Goal: Information Seeking & Learning: Learn about a topic

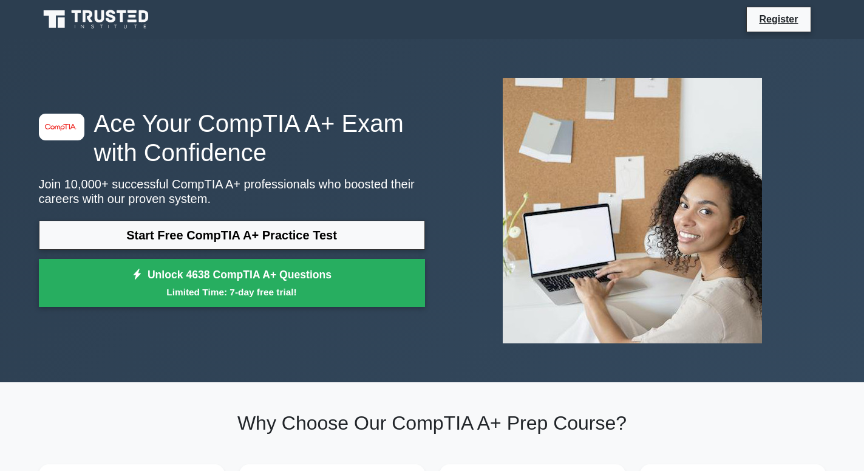
click at [271, 231] on link "Start Free CompTIA A+ Practice Test" at bounding box center [232, 234] width 386 height 29
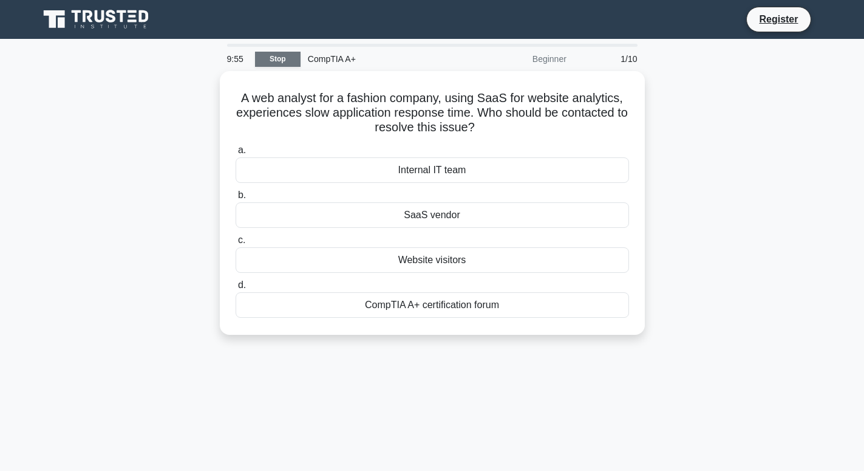
click at [283, 60] on link "Stop" at bounding box center [278, 59] width 46 height 15
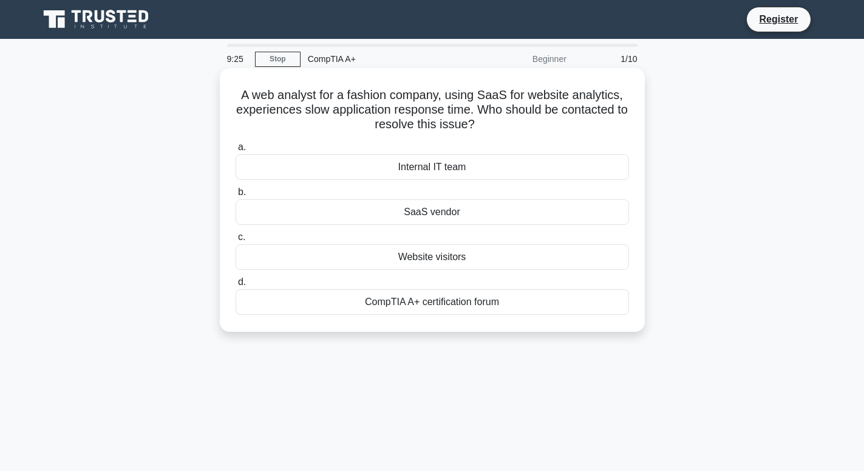
click at [462, 168] on div "Internal IT team" at bounding box center [432, 167] width 393 height 26
click at [236, 151] on input "a. Internal IT team" at bounding box center [236, 147] width 0 height 8
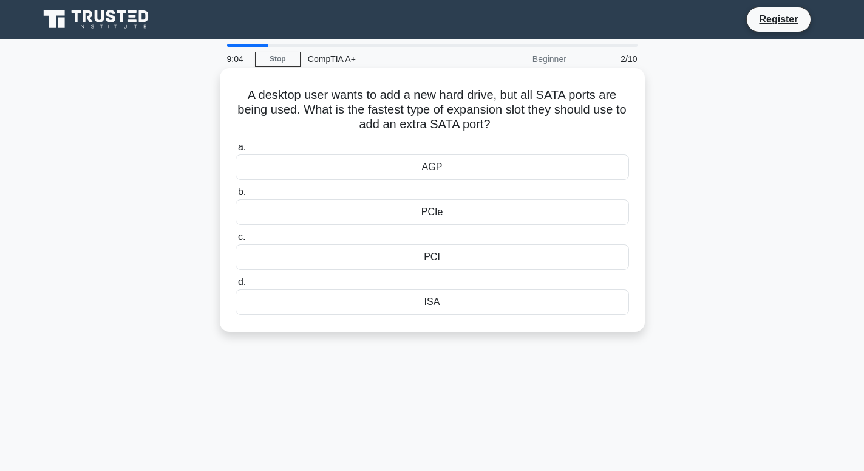
drag, startPoint x: 251, startPoint y: 85, endPoint x: 492, endPoint y: 126, distance: 244.6
click at [492, 129] on div "A desktop user wants to add a new hard drive, but all SATA ports are being used…" at bounding box center [432, 200] width 415 height 254
click at [414, 168] on div "AGP" at bounding box center [432, 167] width 393 height 26
click at [236, 151] on input "a. AGP" at bounding box center [236, 147] width 0 height 8
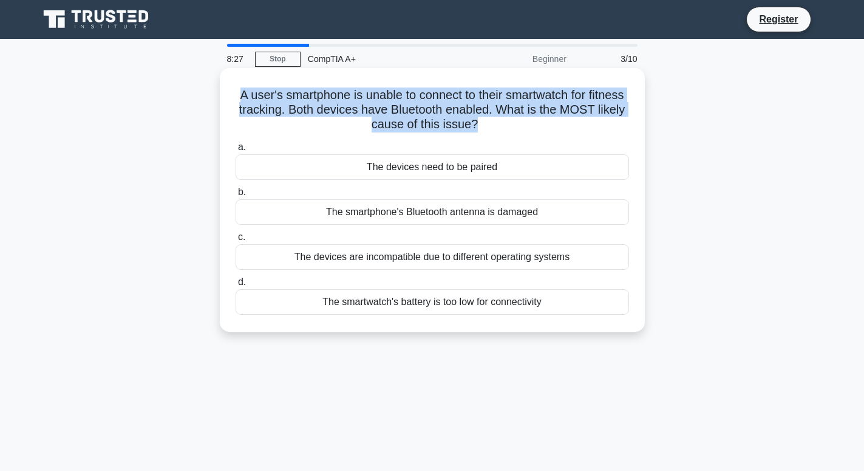
drag, startPoint x: 244, startPoint y: 97, endPoint x: 474, endPoint y: 123, distance: 232.2
click at [474, 129] on h5 "A user's smartphone is unable to connect to their smartwatch for fitness tracki…" at bounding box center [432, 109] width 396 height 45
copy h5 "A user's smartphone is unable to connect to their smartwatch for fitness tracki…"
drag, startPoint x: 364, startPoint y: 171, endPoint x: 506, endPoint y: 175, distance: 142.2
click at [506, 177] on div "The devices need to be paired" at bounding box center [432, 167] width 393 height 26
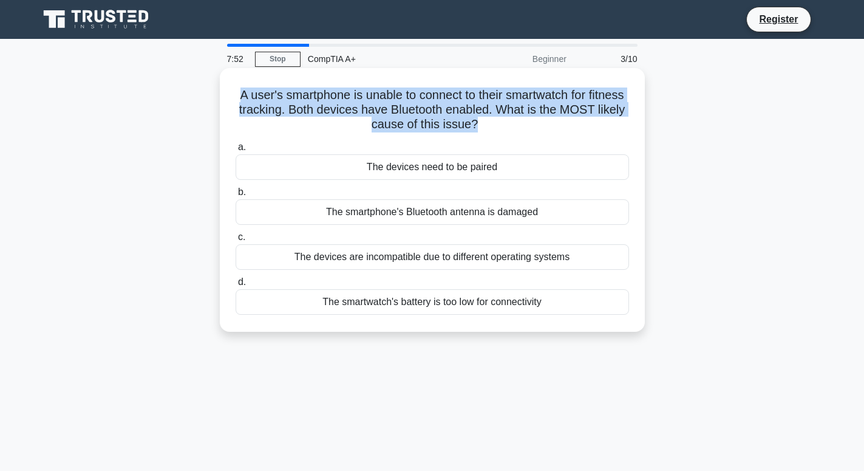
copy div "The devices need to be paired"
drag, startPoint x: 329, startPoint y: 209, endPoint x: 560, endPoint y: 226, distance: 231.4
click at [560, 226] on div "a. The devices need to be paired b. The smartphone's Bluetooth antenna is damag…" at bounding box center [432, 227] width 408 height 180
drag, startPoint x: 560, startPoint y: 224, endPoint x: 554, endPoint y: 220, distance: 6.6
copy div "The smartphone's Bluetooth antenna is damaged"
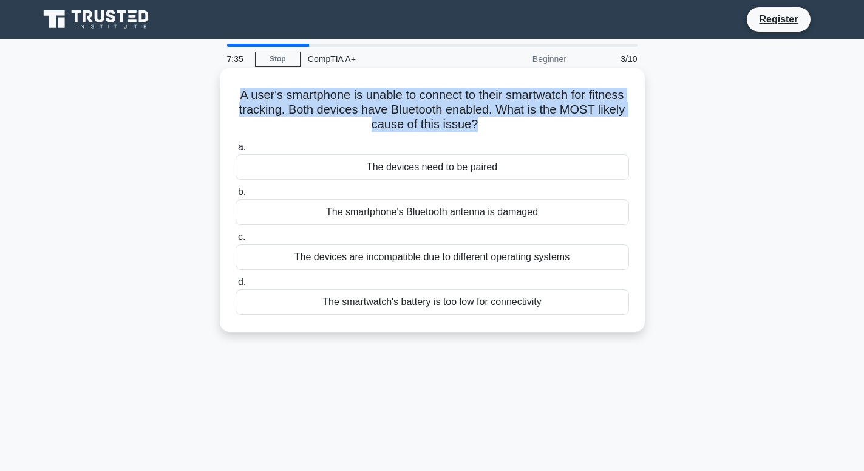
drag, startPoint x: 288, startPoint y: 258, endPoint x: 579, endPoint y: 269, distance: 291.1
click at [579, 269] on div "The devices are incompatible due to different operating systems" at bounding box center [432, 257] width 393 height 26
copy div "The devices are incompatible due to different operating systems"
click at [437, 262] on div "The devices are incompatible due to different operating systems" at bounding box center [432, 257] width 393 height 26
click at [236, 241] on input "c. The devices are incompatible due to different operating systems" at bounding box center [236, 237] width 0 height 8
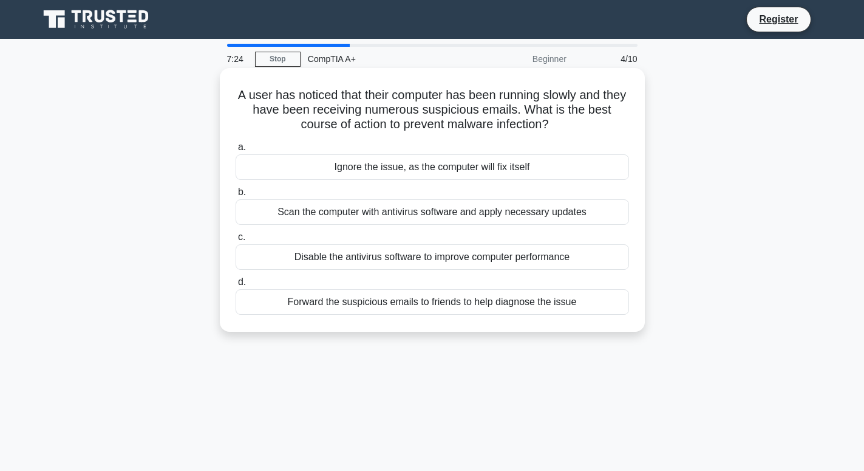
drag, startPoint x: 244, startPoint y: 92, endPoint x: 531, endPoint y: 124, distance: 288.4
click at [531, 124] on h5 "A user has noticed that their computer has been running slowly and they have be…" at bounding box center [432, 109] width 396 height 45
copy h5 "A user has noticed that their computer has been running slowly and they have be…"
drag, startPoint x: 328, startPoint y: 174, endPoint x: 542, endPoint y: 166, distance: 213.9
click at [542, 169] on div "Ignore the issue, as the computer will fix itself" at bounding box center [432, 167] width 393 height 26
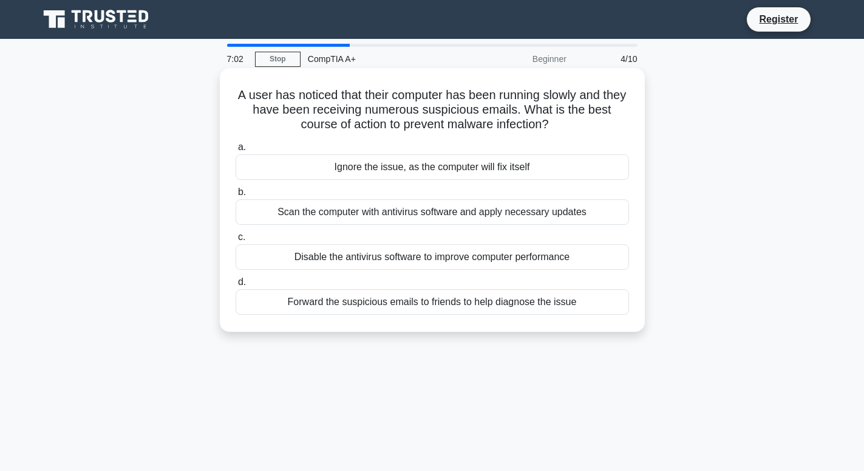
copy div "Ignore the issue, as the computer will fix itself"
drag, startPoint x: 288, startPoint y: 213, endPoint x: 600, endPoint y: 212, distance: 311.5
click at [600, 212] on div "Scan the computer with antivirus software and apply necessary updates" at bounding box center [432, 212] width 393 height 26
click at [620, 208] on div "Scan the computer with antivirus software and apply necessary updates" at bounding box center [432, 212] width 393 height 26
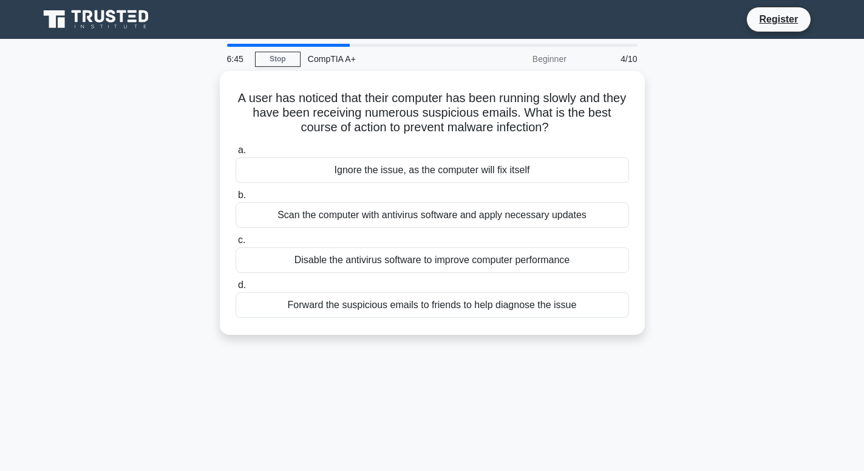
drag, startPoint x: 274, startPoint y: 206, endPoint x: 662, endPoint y: 228, distance: 388.6
click at [662, 228] on div "A user has noticed that their computer has been running slowly and they have be…" at bounding box center [433, 210] width 802 height 278
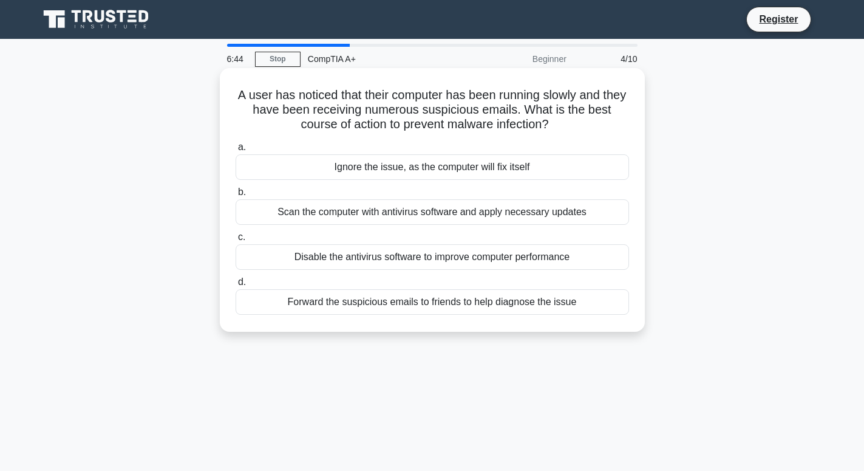
copy div "Scan the computer with antivirus software and apply necessary updates"
drag, startPoint x: 314, startPoint y: 262, endPoint x: 577, endPoint y: 259, distance: 263.6
click at [577, 259] on div "Disable the antivirus software to improve computer performance" at bounding box center [432, 257] width 393 height 26
drag, startPoint x: 577, startPoint y: 259, endPoint x: 571, endPoint y: 254, distance: 8.3
copy div "Disable the antivirus software to improve computer performance"
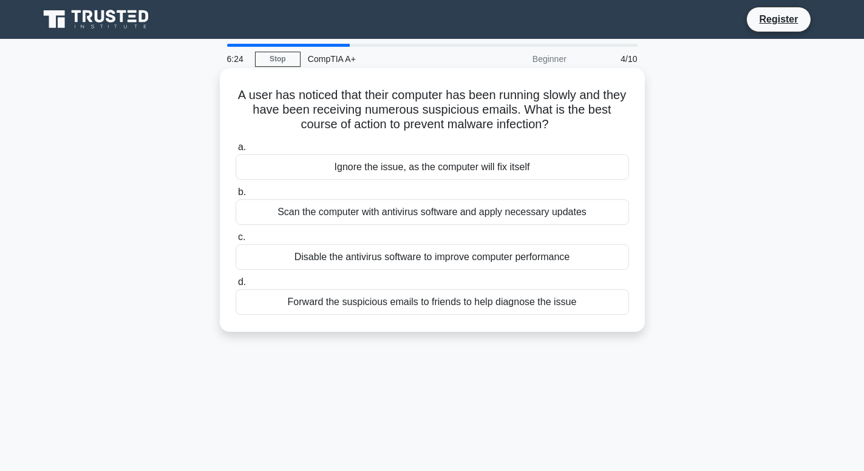
drag, startPoint x: 299, startPoint y: 308, endPoint x: 591, endPoint y: 305, distance: 292.1
click at [603, 316] on div "a. Ignore the issue, as the computer will fix itself b. Scan the computer with …" at bounding box center [432, 227] width 408 height 180
click at [262, 307] on div "Forward the suspicious emails to friends to help diagnose the issue" at bounding box center [432, 302] width 393 height 26
drag, startPoint x: 290, startPoint y: 305, endPoint x: 587, endPoint y: 302, distance: 297.0
click at [590, 304] on div "Forward the suspicious emails to friends to help diagnose the issue" at bounding box center [432, 302] width 393 height 26
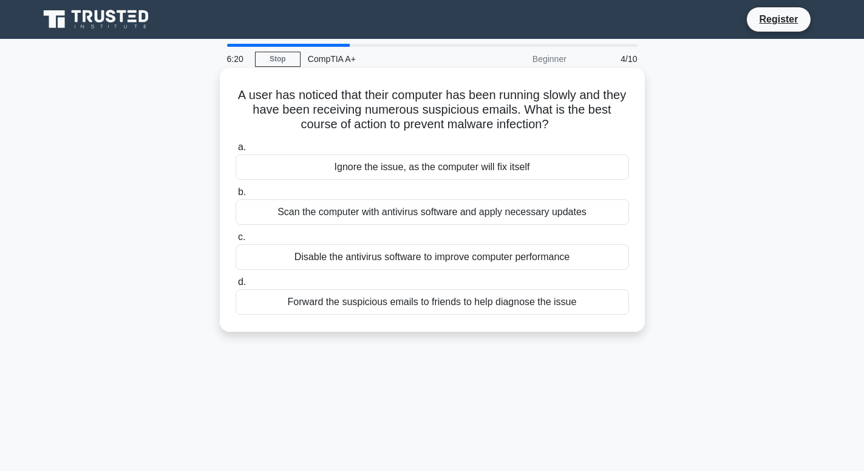
copy div "Forward the suspicious emails to friends to help diagnose the issue"
click at [452, 210] on div "Scan the computer with antivirus software and apply necessary updates" at bounding box center [432, 212] width 393 height 26
click at [236, 196] on input "b. Scan the computer with antivirus software and apply necessary updates" at bounding box center [236, 192] width 0 height 8
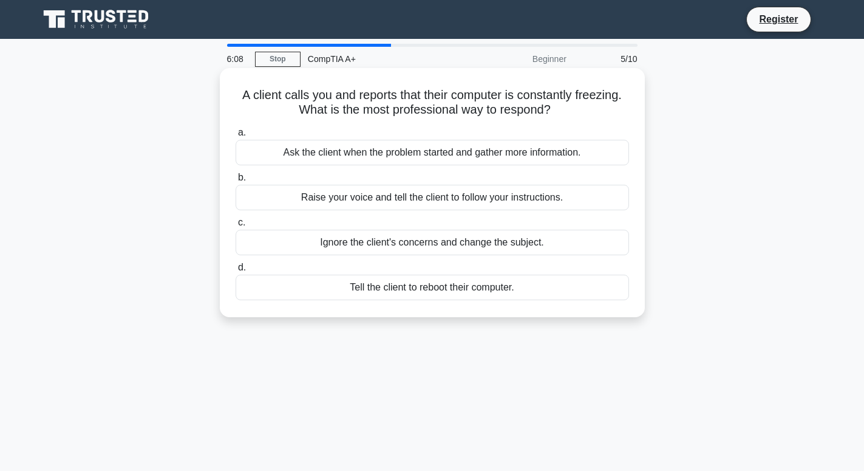
drag, startPoint x: 225, startPoint y: 100, endPoint x: 630, endPoint y: 117, distance: 404.8
click at [630, 117] on div "A client calls you and reports that their computer is constantly freezing. What…" at bounding box center [432, 192] width 415 height 239
drag, startPoint x: 630, startPoint y: 117, endPoint x: 644, endPoint y: 114, distance: 13.7
drag, startPoint x: 285, startPoint y: 154, endPoint x: 603, endPoint y: 144, distance: 317.8
click at [603, 144] on div "Ask the client when the problem started and gather more information." at bounding box center [432, 153] width 393 height 26
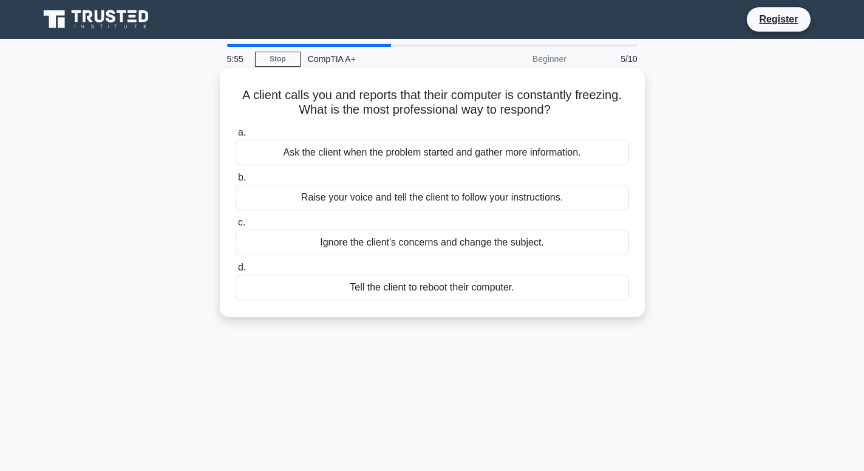
copy div "Ask the client when the problem started and gather more information."
drag, startPoint x: 302, startPoint y: 202, endPoint x: 565, endPoint y: 210, distance: 263.1
click at [565, 210] on div "Raise your voice and tell the client to follow your instructions." at bounding box center [432, 198] width 393 height 26
drag, startPoint x: 315, startPoint y: 240, endPoint x: 566, endPoint y: 250, distance: 251.0
click at [566, 250] on div "Ignore the client's concerns and change the subject." at bounding box center [432, 243] width 393 height 26
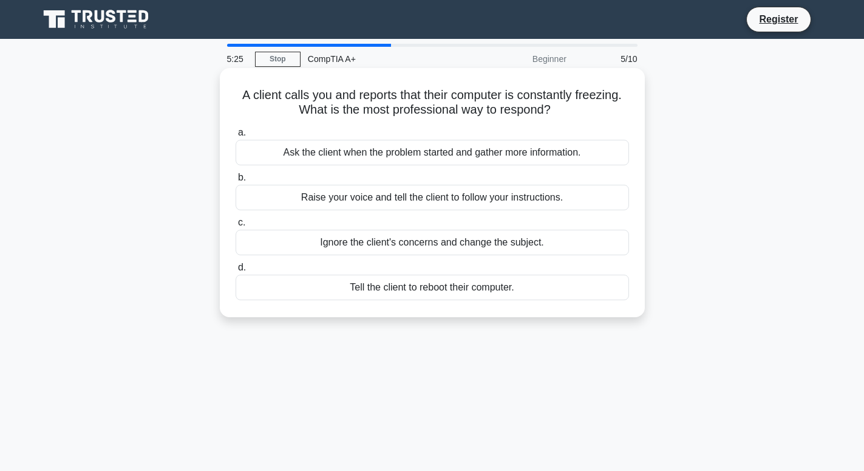
drag, startPoint x: 351, startPoint y: 287, endPoint x: 514, endPoint y: 308, distance: 164.6
click at [514, 308] on div "A client calls you and reports that their computer is constantly freezing. What…" at bounding box center [432, 192] width 415 height 239
click at [459, 155] on div "Ask the client when the problem started and gather more information." at bounding box center [432, 153] width 393 height 26
click at [236, 137] on input "a. Ask the client when the problem started and gather more information." at bounding box center [236, 133] width 0 height 8
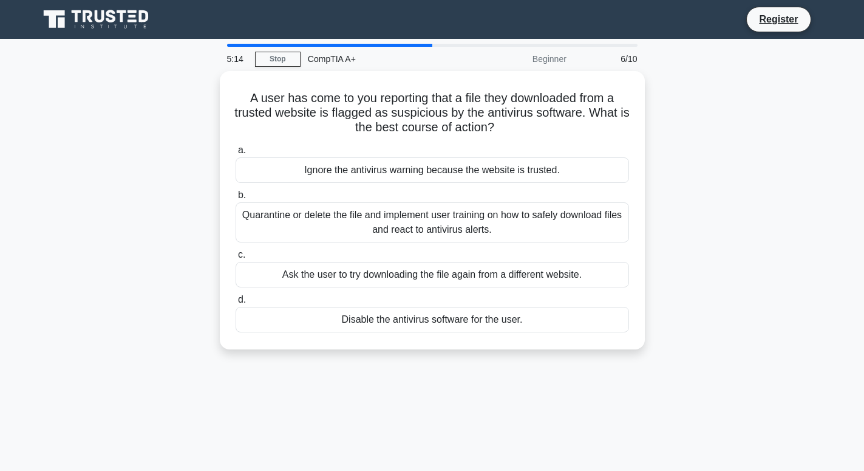
drag, startPoint x: 267, startPoint y: 88, endPoint x: 723, endPoint y: 128, distance: 457.8
click at [731, 137] on div "A user has come to you reporting that a file they downloaded from a trusted web…" at bounding box center [433, 217] width 802 height 293
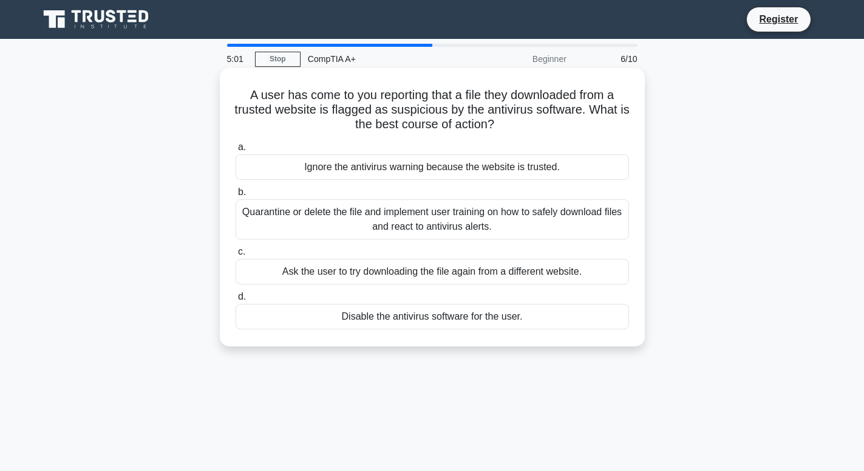
drag, startPoint x: 271, startPoint y: 206, endPoint x: 305, endPoint y: 225, distance: 38.6
click at [455, 229] on div "Quarantine or delete the file and implement user training on how to safely down…" at bounding box center [432, 219] width 393 height 40
drag, startPoint x: 254, startPoint y: 220, endPoint x: 502, endPoint y: 218, distance: 247.2
click at [502, 223] on div "Quarantine or delete the file and implement user training on how to safely down…" at bounding box center [432, 219] width 393 height 40
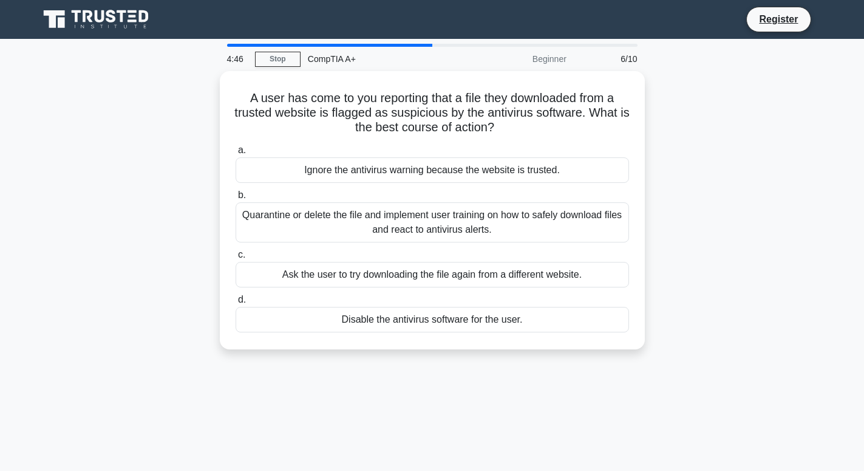
drag, startPoint x: 302, startPoint y: 166, endPoint x: 656, endPoint y: 158, distance: 354.7
click at [671, 165] on div "A user has come to you reporting that a file they downloaded from a trusted web…" at bounding box center [433, 217] width 802 height 293
drag, startPoint x: 281, startPoint y: 264, endPoint x: 677, endPoint y: 271, distance: 396.0
click at [761, 264] on div "A user has come to you reporting that a file they downloaded from a trusted web…" at bounding box center [433, 217] width 802 height 293
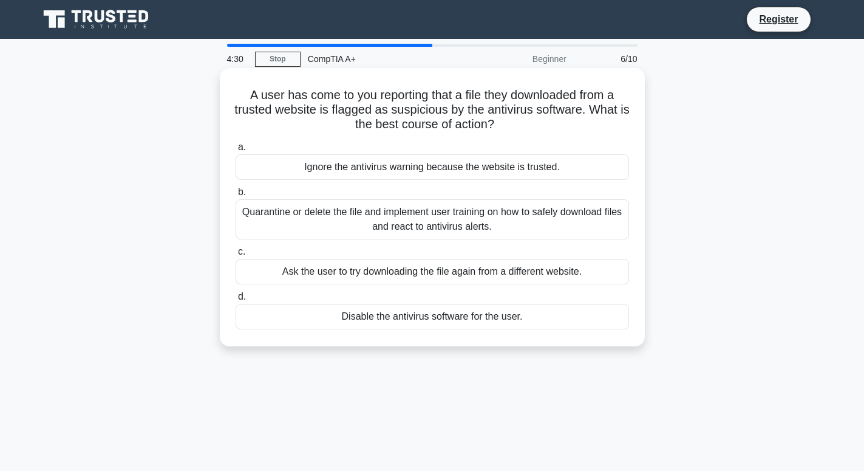
drag, startPoint x: 338, startPoint y: 327, endPoint x: 545, endPoint y: 321, distance: 207.1
click at [545, 321] on div "Disable the antivirus software for the user." at bounding box center [432, 317] width 393 height 26
drag, startPoint x: 299, startPoint y: 163, endPoint x: 601, endPoint y: 171, distance: 301.9
click at [601, 171] on div "Ignore the antivirus warning because the website is trusted." at bounding box center [432, 167] width 393 height 26
click at [359, 208] on div "Quarantine or delete the file and implement user training on how to safely down…" at bounding box center [432, 219] width 393 height 40
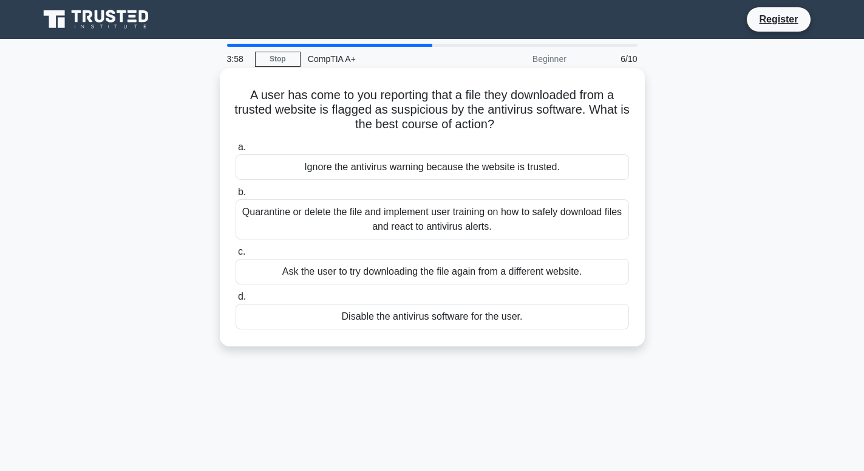
click at [381, 216] on div "Quarantine or delete the file and implement user training on how to safely down…" at bounding box center [432, 219] width 393 height 40
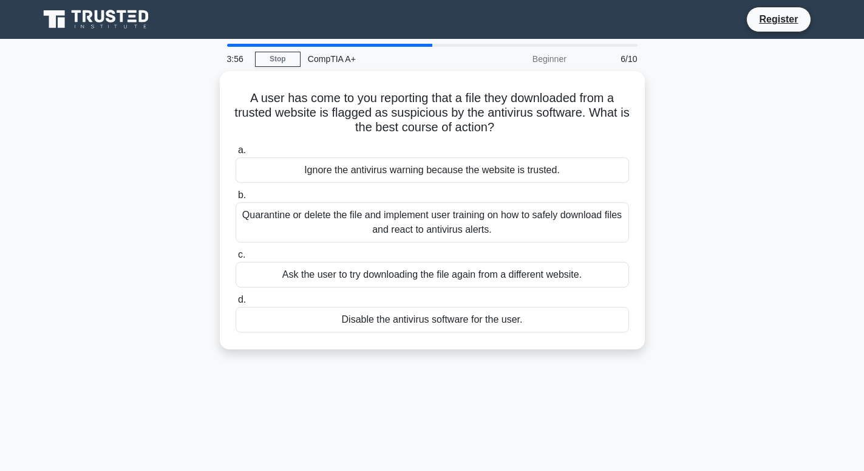
click at [156, 199] on div "A user has come to you reporting that a file they downloaded from a trusted web…" at bounding box center [433, 217] width 802 height 293
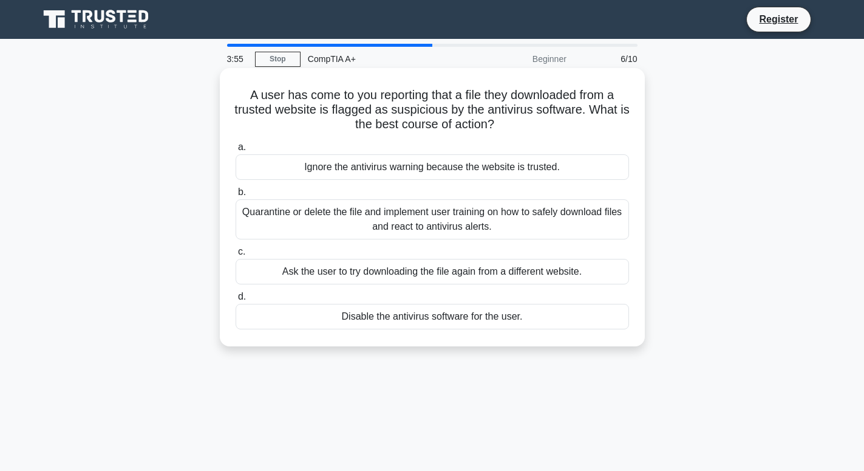
click at [276, 217] on div "Quarantine or delete the file and implement user training on how to safely down…" at bounding box center [432, 219] width 393 height 40
click at [272, 208] on div "Quarantine or delete the file and implement user training on how to safely down…" at bounding box center [432, 219] width 393 height 40
click at [236, 196] on input "b. Quarantine or delete the file and implement user training on how to safely d…" at bounding box center [236, 192] width 0 height 8
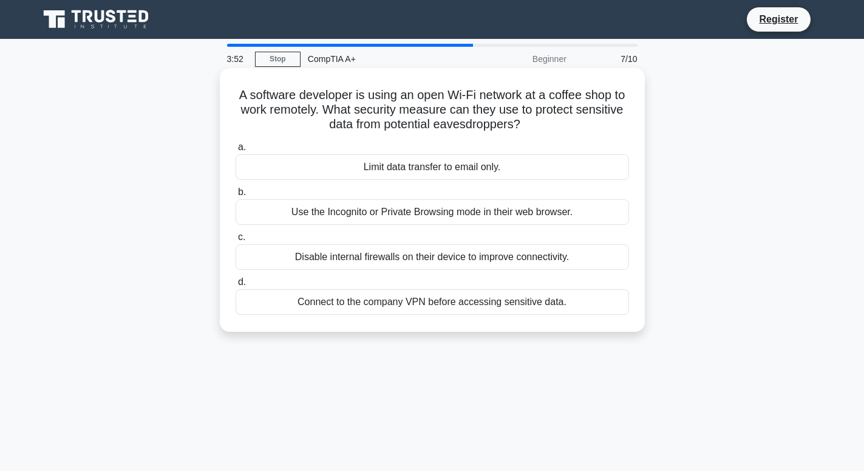
drag, startPoint x: 223, startPoint y: 99, endPoint x: 554, endPoint y: 123, distance: 331.2
click at [554, 123] on div "A software developer is using an open Wi-Fi network at a coffee shop to work re…" at bounding box center [432, 200] width 425 height 264
drag, startPoint x: 341, startPoint y: 162, endPoint x: 503, endPoint y: 179, distance: 163.1
click at [503, 179] on div "Limit data transfer to email only." at bounding box center [432, 167] width 393 height 26
drag, startPoint x: 522, startPoint y: 120, endPoint x: 499, endPoint y: 137, distance: 27.8
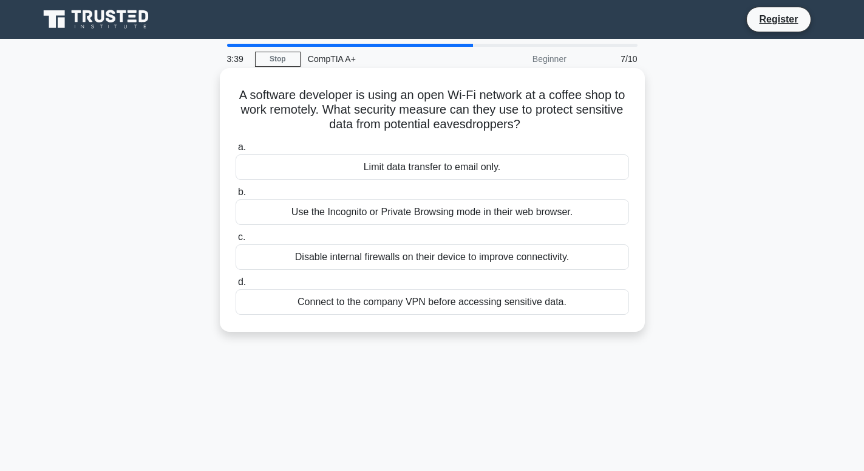
click at [502, 134] on div "A software developer is using an open Wi-Fi network at a coffee shop to work re…" at bounding box center [432, 200] width 415 height 254
drag, startPoint x: 487, startPoint y: 166, endPoint x: 479, endPoint y: 165, distance: 8.5
click at [485, 166] on div "Limit data transfer to email only." at bounding box center [432, 167] width 393 height 26
drag, startPoint x: 372, startPoint y: 169, endPoint x: 509, endPoint y: 173, distance: 136.7
click at [509, 173] on div "Limit data transfer to email only." at bounding box center [432, 167] width 393 height 26
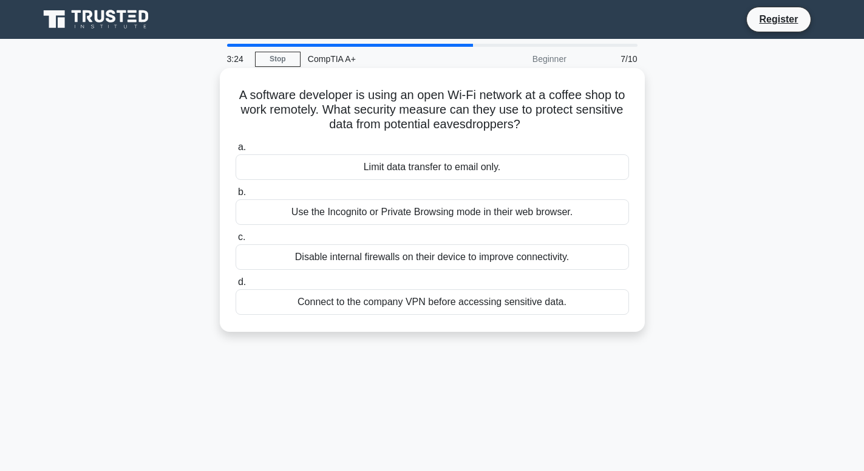
drag, startPoint x: 284, startPoint y: 209, endPoint x: 577, endPoint y: 236, distance: 295.1
click at [576, 236] on div "a. Limit data transfer to email only. b. Use the Incognito or Private Browsing …" at bounding box center [432, 227] width 408 height 180
drag, startPoint x: 353, startPoint y: 253, endPoint x: 569, endPoint y: 281, distance: 217.5
click at [569, 281] on div "a. Limit data transfer to email only. b. Use the Incognito or Private Browsing …" at bounding box center [432, 227] width 408 height 180
drag, startPoint x: 565, startPoint y: 242, endPoint x: 562, endPoint y: 230, distance: 12.5
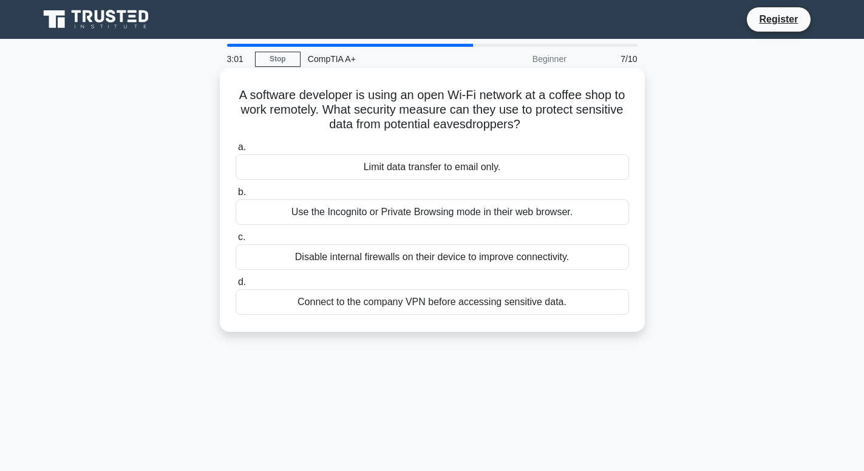
drag, startPoint x: 306, startPoint y: 313, endPoint x: 567, endPoint y: 309, distance: 261.1
click at [567, 310] on div "Connect to the company VPN before accessing sensitive data." at bounding box center [432, 302] width 393 height 26
click at [431, 291] on div "Connect to the company VPN before accessing sensitive data." at bounding box center [432, 302] width 393 height 26
click at [236, 286] on input "d. Connect to the company VPN before accessing sensitive data." at bounding box center [236, 282] width 0 height 8
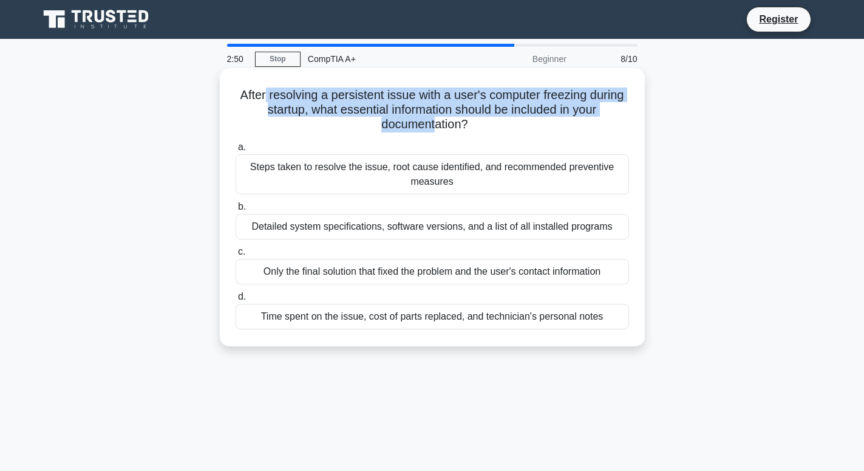
drag, startPoint x: 327, startPoint y: 108, endPoint x: 376, endPoint y: 110, distance: 49.2
click at [423, 116] on div "After resolving a persistent issue with a user's computer freezing during start…" at bounding box center [432, 207] width 415 height 268
drag, startPoint x: 240, startPoint y: 104, endPoint x: 470, endPoint y: 132, distance: 231.8
click at [470, 132] on h5 "After resolving a persistent issue with a user's computer freezing during start…" at bounding box center [432, 109] width 396 height 45
drag, startPoint x: 268, startPoint y: 167, endPoint x: 421, endPoint y: 196, distance: 155.7
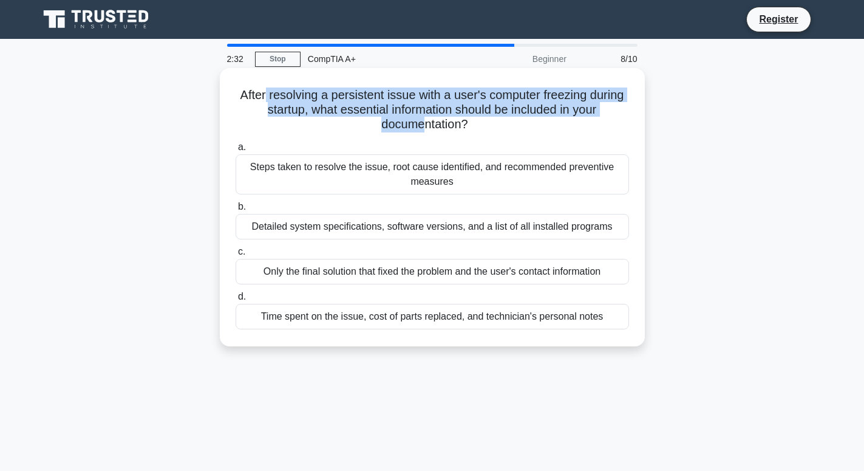
click at [421, 198] on div "a. Steps taken to resolve the issue, root cause identified, and recommended pre…" at bounding box center [432, 234] width 408 height 194
drag, startPoint x: 244, startPoint y: 167, endPoint x: 387, endPoint y: 198, distance: 146.6
click at [387, 199] on div "a. Steps taken to resolve the issue, root cause identified, and recommended pre…" at bounding box center [432, 234] width 408 height 194
drag, startPoint x: 250, startPoint y: 222, endPoint x: 466, endPoint y: 245, distance: 217.3
click at [466, 245] on div "a. Steps taken to resolve the issue, root cause identified, and recommended pre…" at bounding box center [432, 234] width 408 height 194
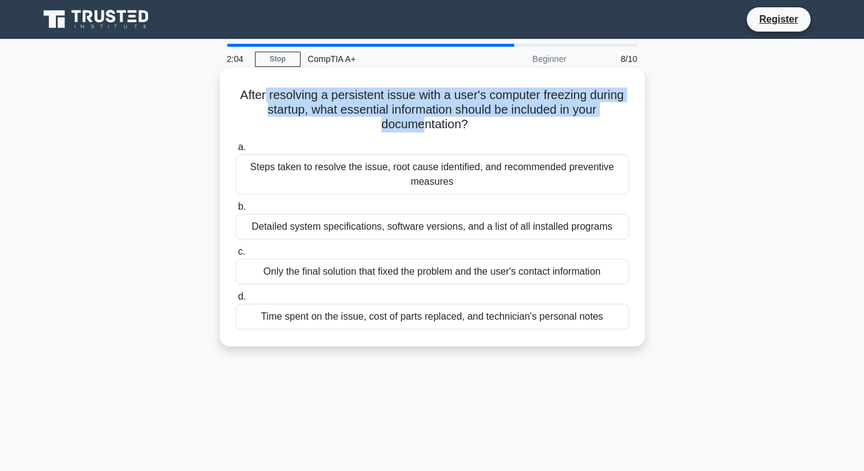
drag, startPoint x: 268, startPoint y: 268, endPoint x: 639, endPoint y: 279, distance: 371.2
click at [639, 279] on div "After resolving a persistent issue with a user's computer freezing during start…" at bounding box center [432, 207] width 415 height 268
drag, startPoint x: 272, startPoint y: 316, endPoint x: 607, endPoint y: 327, distance: 335.4
click at [606, 329] on div "Time spent on the issue, cost of parts replaced, and technician's personal notes" at bounding box center [432, 317] width 393 height 26
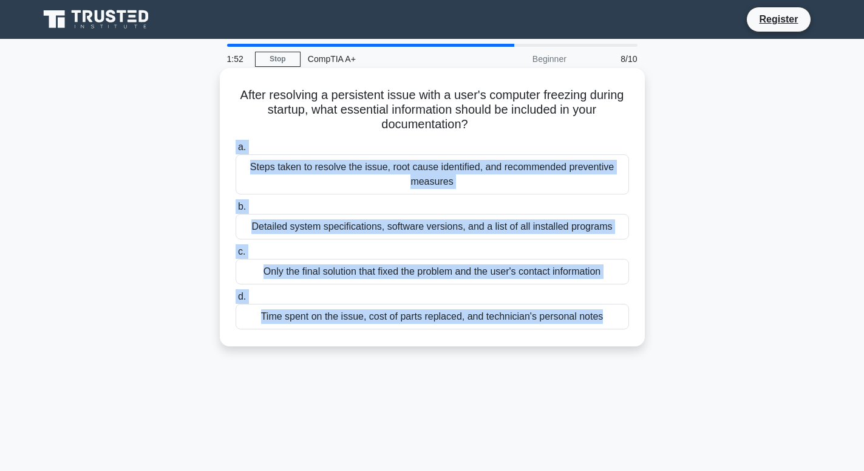
click at [324, 344] on div "After resolving a persistent issue with a user's computer freezing during start…" at bounding box center [432, 207] width 425 height 278
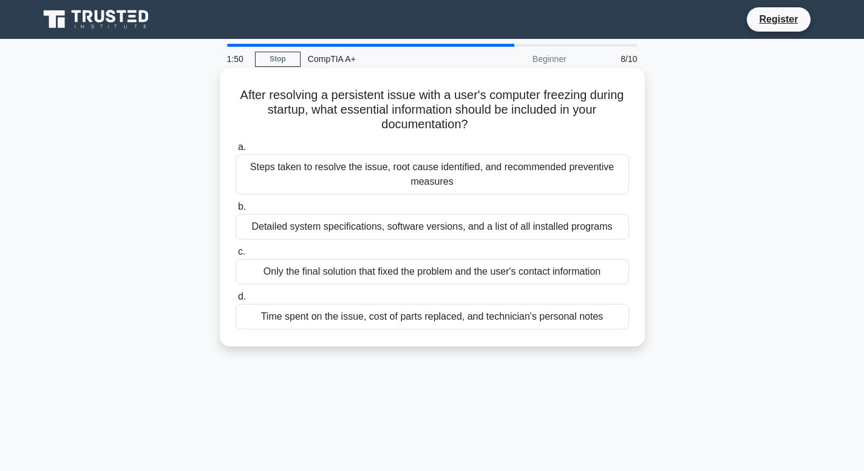
drag, startPoint x: 273, startPoint y: 317, endPoint x: 617, endPoint y: 317, distance: 344.3
click at [617, 317] on div "Time spent on the issue, cost of parts replaced, and technician's personal notes" at bounding box center [432, 317] width 393 height 26
click at [400, 170] on div "Steps taken to resolve the issue, root cause identified, and recommended preven…" at bounding box center [432, 174] width 393 height 40
click at [236, 151] on input "a. Steps taken to resolve the issue, root cause identified, and recommended pre…" at bounding box center [236, 147] width 0 height 8
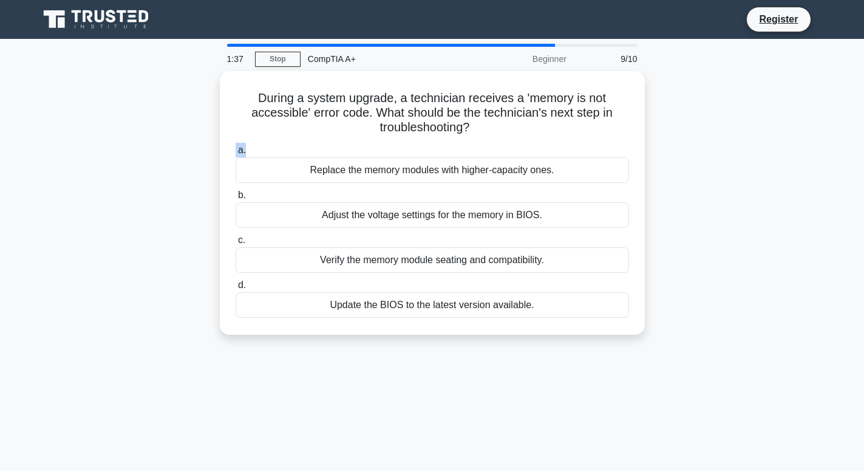
drag, startPoint x: 313, startPoint y: 101, endPoint x: 211, endPoint y: 124, distance: 103.9
click at [391, 130] on h5 "During a system upgrade, a technician receives a 'memory is not accessible' err…" at bounding box center [432, 112] width 396 height 45
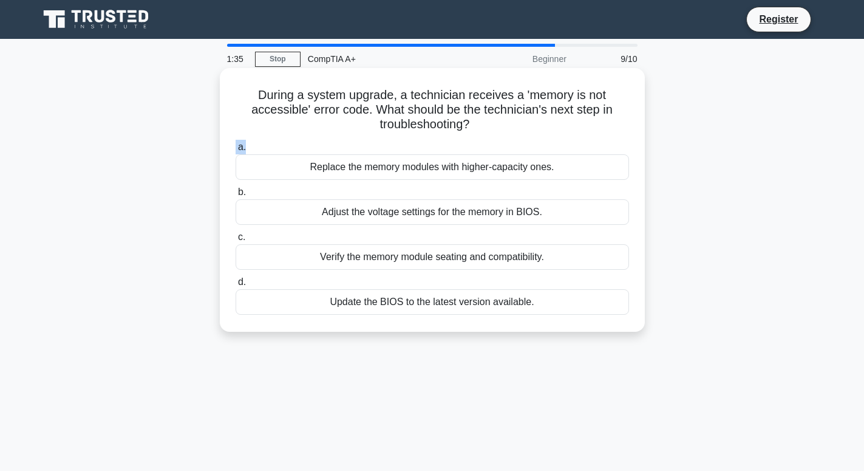
drag, startPoint x: 258, startPoint y: 96, endPoint x: 454, endPoint y: 138, distance: 200.7
click at [454, 138] on div "During a system upgrade, a technician receives a 'memory is not accessible' err…" at bounding box center [432, 200] width 415 height 254
drag, startPoint x: 313, startPoint y: 175, endPoint x: 570, endPoint y: 176, distance: 257.5
click at [570, 176] on div "Replace the memory modules with higher-capacity ones." at bounding box center [432, 167] width 393 height 26
drag, startPoint x: 312, startPoint y: 226, endPoint x: 407, endPoint y: 220, distance: 95.5
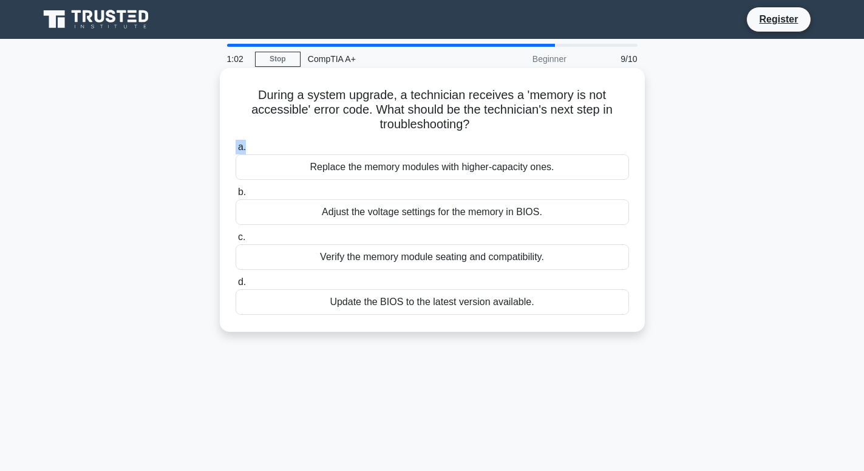
click at [407, 220] on div "Adjust the voltage settings for the memory in BIOS." at bounding box center [432, 212] width 393 height 26
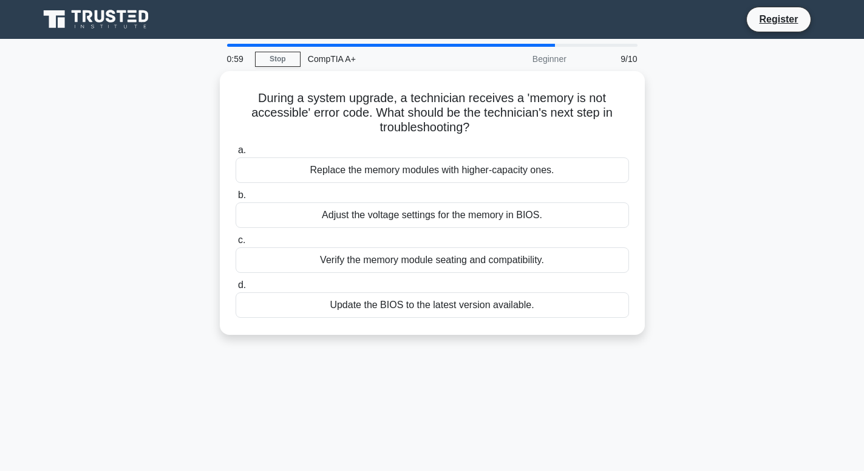
click at [203, 219] on div "During a system upgrade, a technician receives a 'memory is not accessible' err…" at bounding box center [433, 210] width 802 height 278
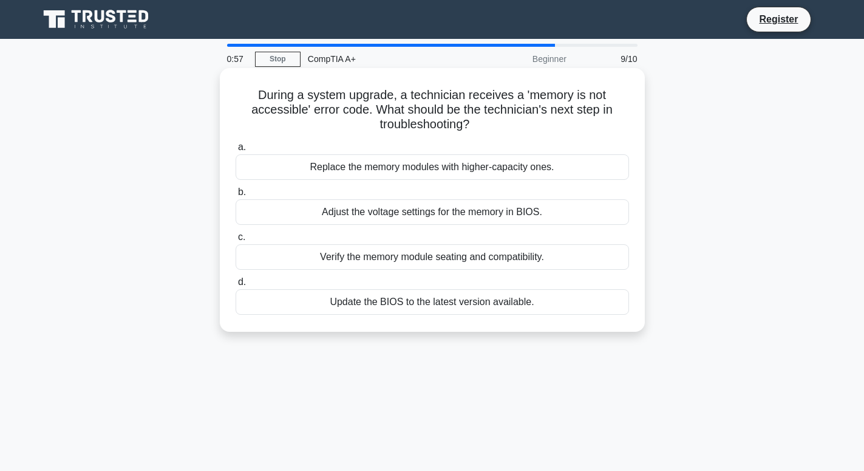
drag, startPoint x: 322, startPoint y: 206, endPoint x: 538, endPoint y: 209, distance: 216.2
click at [544, 208] on div "Adjust the voltage settings for the memory in BIOS." at bounding box center [432, 212] width 393 height 26
drag, startPoint x: 319, startPoint y: 256, endPoint x: 557, endPoint y: 267, distance: 237.7
click at [557, 267] on div "Verify the memory module seating and compatibility." at bounding box center [432, 257] width 393 height 26
drag, startPoint x: 346, startPoint y: 300, endPoint x: 365, endPoint y: 305, distance: 19.6
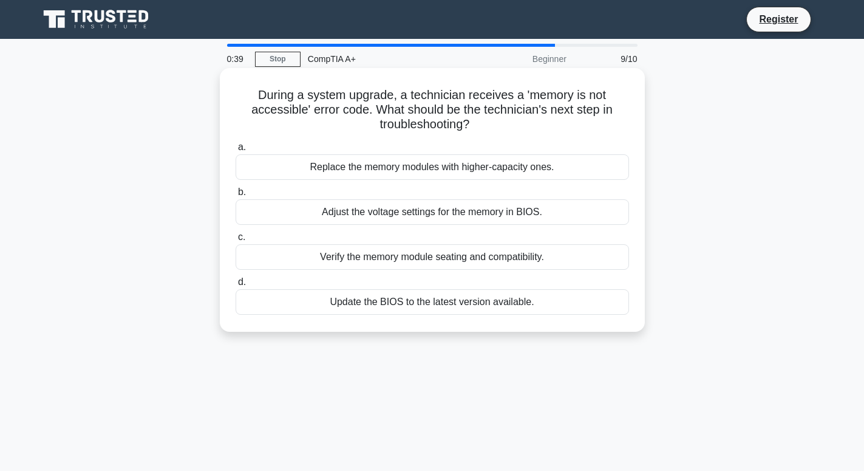
click at [383, 303] on div "Update the BIOS to the latest version available." at bounding box center [432, 302] width 393 height 26
drag, startPoint x: 320, startPoint y: 313, endPoint x: 541, endPoint y: 296, distance: 221.6
click at [541, 296] on div "Update the BIOS to the latest version available." at bounding box center [432, 302] width 393 height 26
click at [450, 265] on div "Verify the memory module seating and compatibility." at bounding box center [432, 257] width 393 height 26
click at [236, 241] on input "c. Verify the memory module seating and compatibility." at bounding box center [236, 237] width 0 height 8
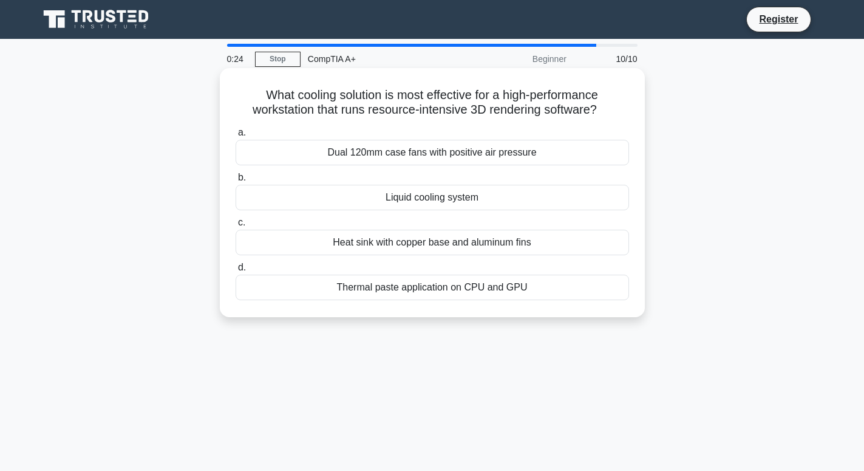
click at [352, 251] on div "Heat sink with copper base and aluminum fins" at bounding box center [432, 243] width 393 height 26
click at [236, 227] on input "c. Heat sink with copper base and aluminum fins" at bounding box center [236, 223] width 0 height 8
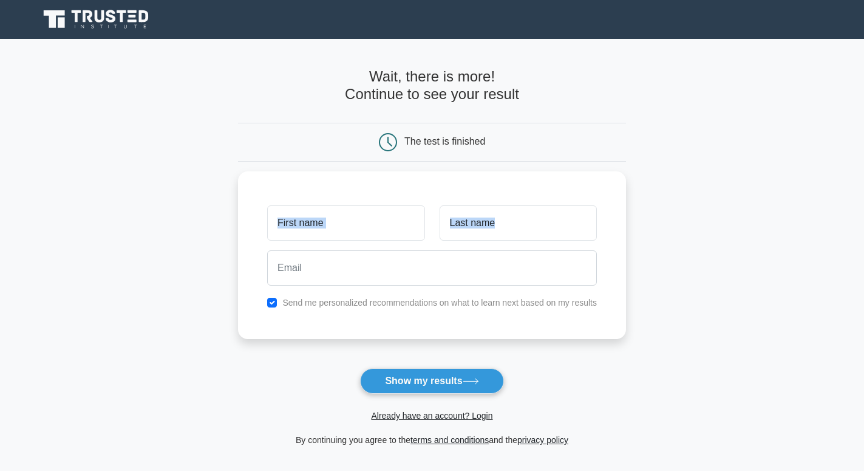
click at [397, 255] on div "Send me personalized recommendations on what to learn next based on my results" at bounding box center [432, 255] width 388 height 168
click at [388, 208] on input "text" at bounding box center [345, 219] width 157 height 35
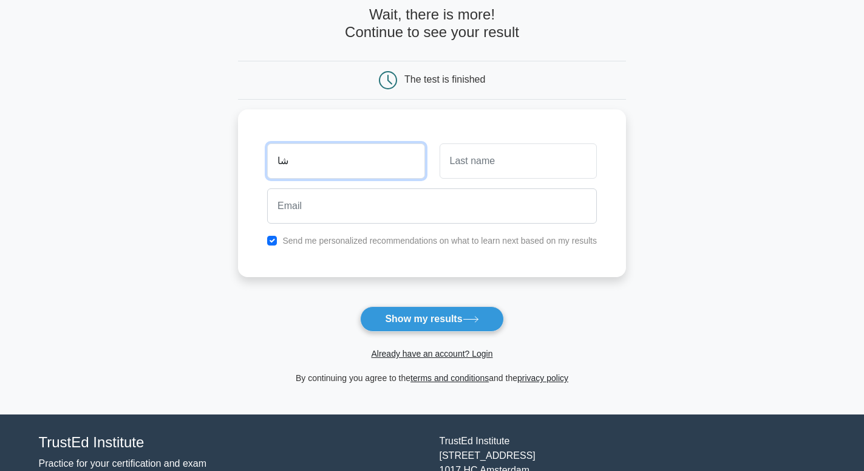
type input "ش"
type input "ahmed"
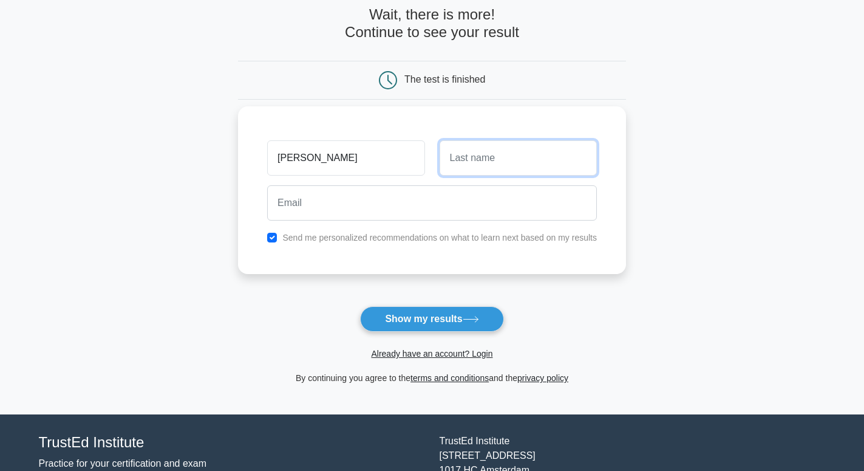
click at [496, 158] on input "text" at bounding box center [518, 157] width 157 height 35
type input "abdelaziz"
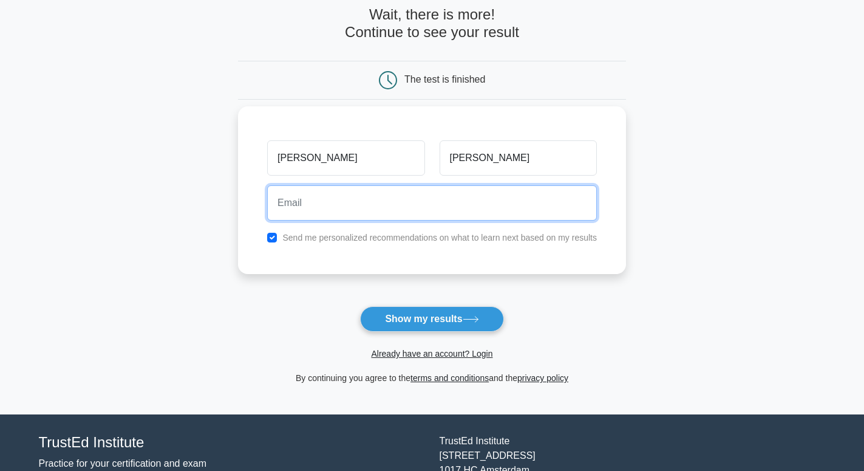
click at [412, 211] on input "email" at bounding box center [432, 202] width 330 height 35
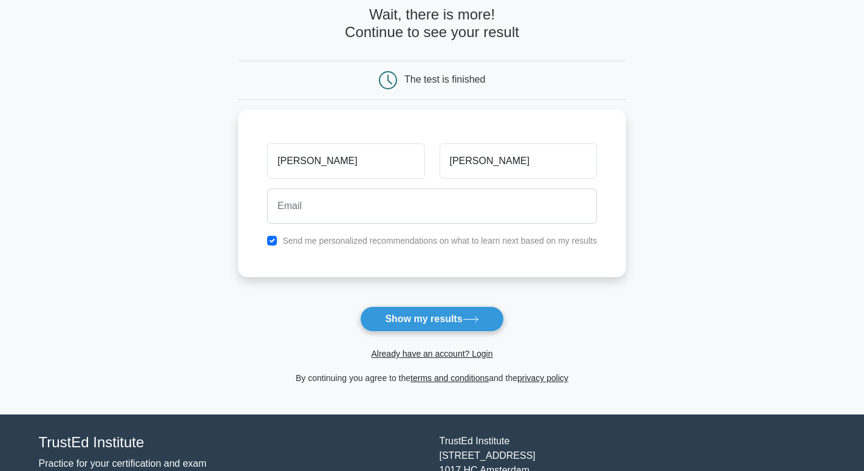
click at [481, 294] on form "Wait, there is more! Continue to see your result The test is finished ahmed" at bounding box center [432, 195] width 388 height 379
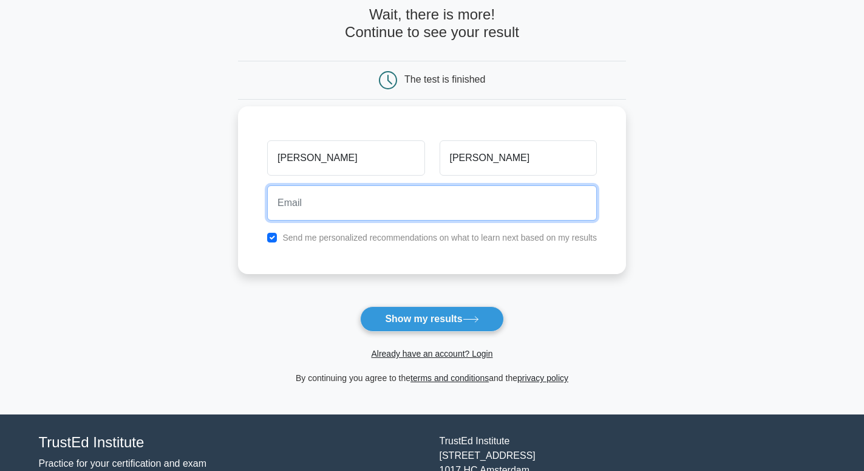
click at [401, 217] on input "email" at bounding box center [432, 202] width 330 height 35
paste input "Update the BIOS to the latest version available."
type input "Update the BIOS to the latest version available."
drag, startPoint x: 488, startPoint y: 208, endPoint x: 253, endPoint y: 231, distance: 236.2
click at [267, 220] on input "Update the BIOS to the latest version available." at bounding box center [432, 202] width 330 height 35
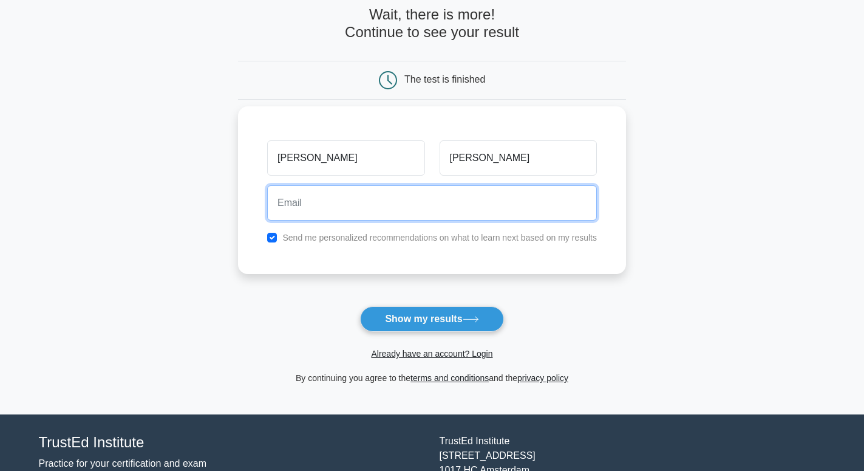
click at [488, 207] on input "email" at bounding box center [432, 202] width 330 height 35
paste input "Update the BIOS to the latest version available."
drag, startPoint x: 473, startPoint y: 210, endPoint x: 276, endPoint y: 227, distance: 198.1
click at [276, 220] on input "Update the BIOS to the latest version available." at bounding box center [432, 202] width 330 height 35
type input "e."
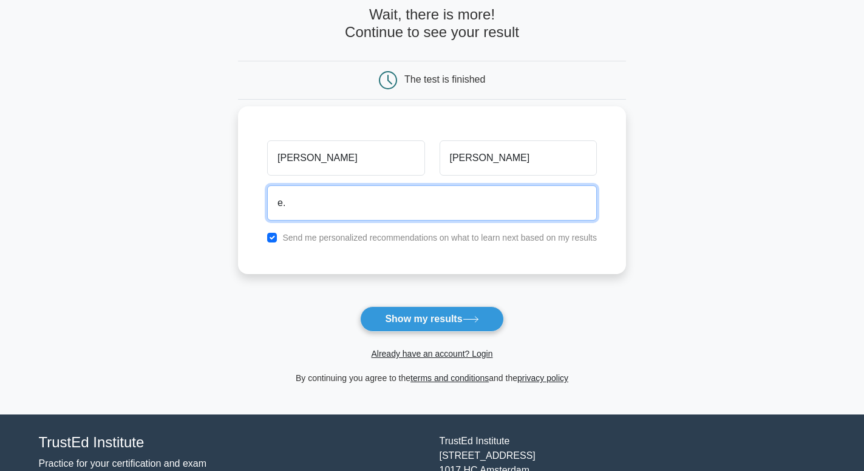
drag, startPoint x: 312, startPoint y: 211, endPoint x: 176, endPoint y: 227, distance: 136.3
click at [267, 220] on input "e." at bounding box center [432, 202] width 330 height 35
click at [421, 206] on input "email" at bounding box center [432, 202] width 330 height 35
click at [391, 207] on input "ahmed.abdelaziz@telecomeunicate" at bounding box center [432, 202] width 330 height 35
click at [458, 204] on input "ahmed.abdelaziz@telecommunicate" at bounding box center [432, 202] width 330 height 35
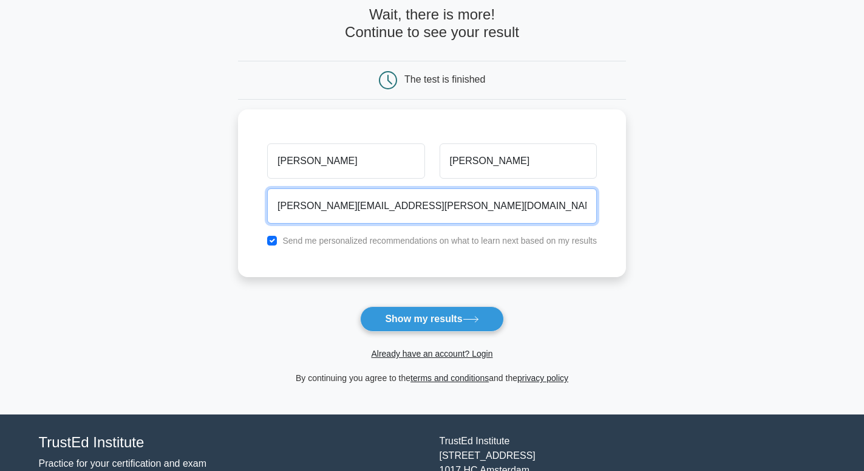
type input "ahmed.abdelaziz@telecommunicate.org"
click at [360, 306] on button "Show my results" at bounding box center [431, 319] width 143 height 26
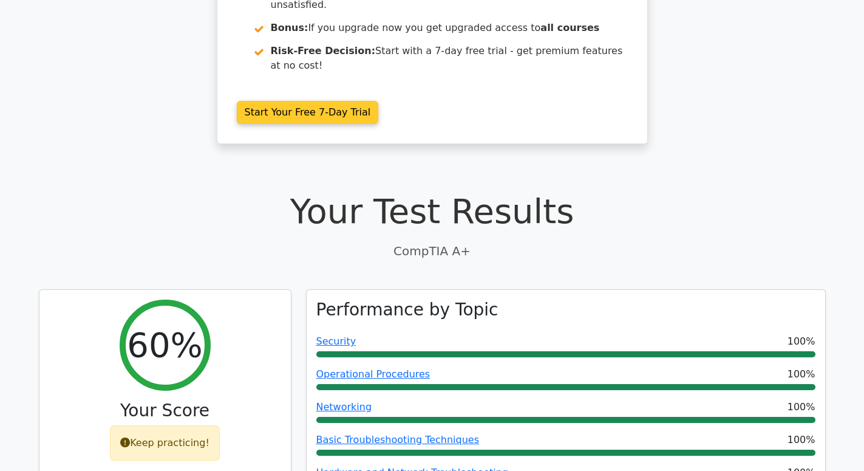
scroll to position [372, 0]
